Goal: Information Seeking & Learning: Learn about a topic

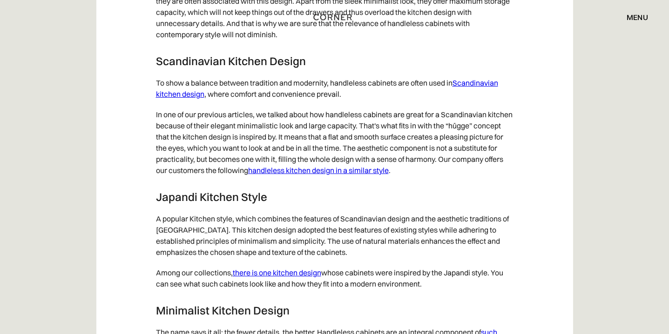
scroll to position [4703, 0]
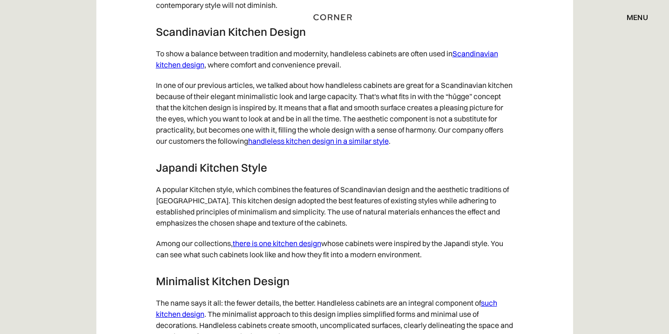
click at [389, 146] on link "handleless kitchen design in a similar style" at bounding box center [318, 140] width 141 height 9
click at [463, 64] on link "Scandinavian kitchen design" at bounding box center [327, 59] width 342 height 20
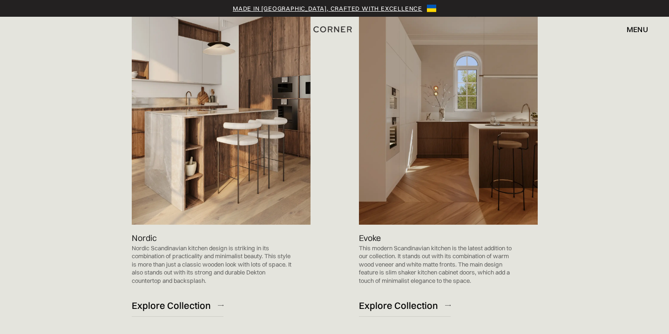
scroll to position [556, 0]
click at [397, 304] on div "Explore Collection" at bounding box center [398, 306] width 79 height 13
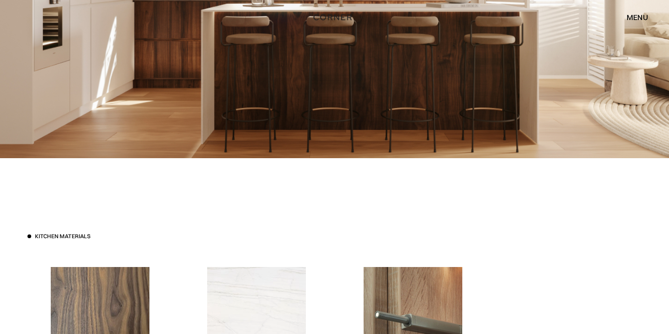
scroll to position [1998, 0]
